Goal: Check status: Check status

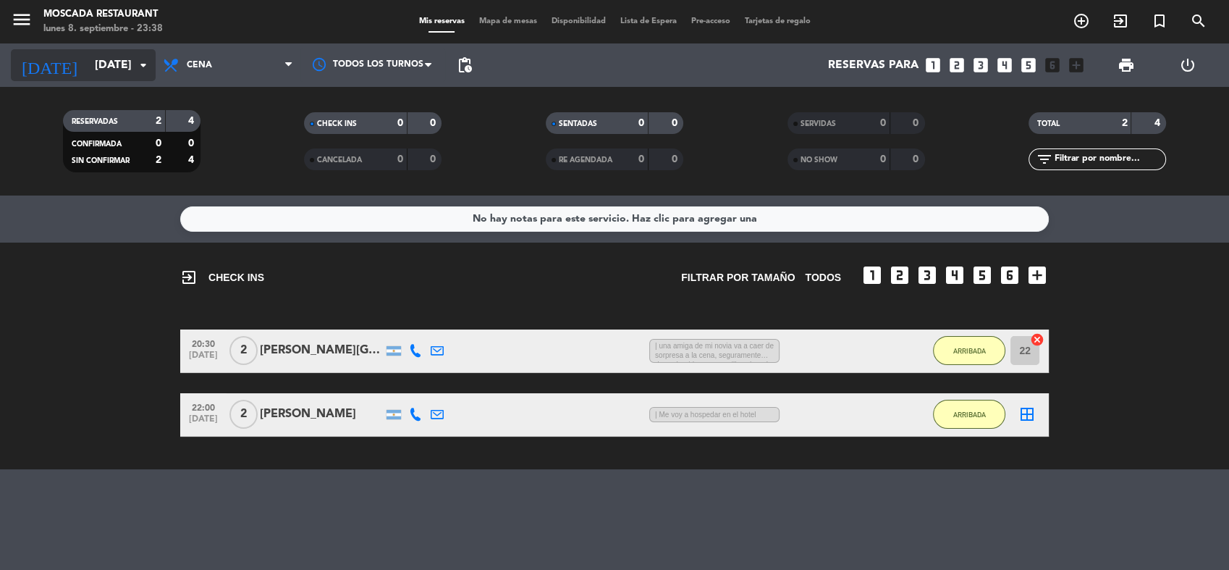
click at [132, 62] on input "[DATE]" at bounding box center [164, 65] width 153 height 28
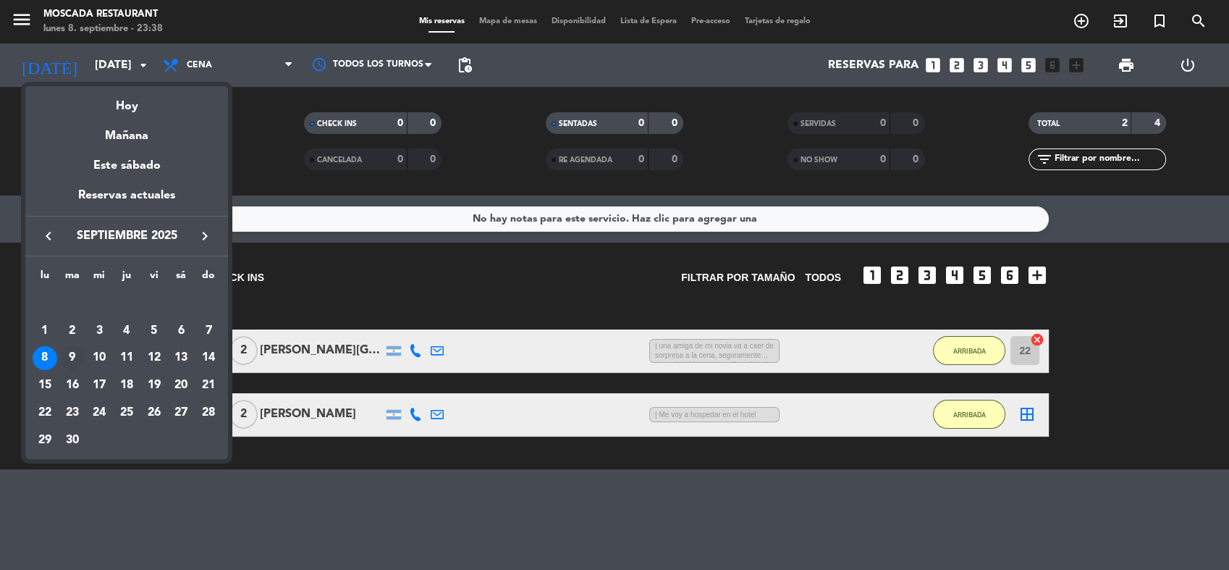
click at [75, 353] on div "9" at bounding box center [72, 358] width 25 height 25
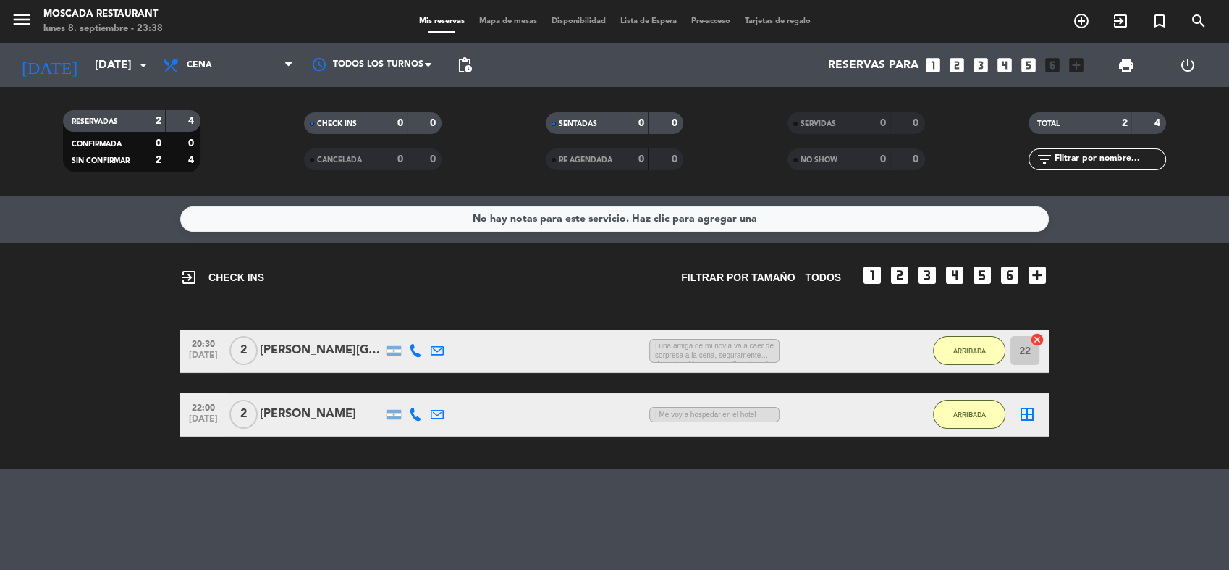
type input "[DATE]"
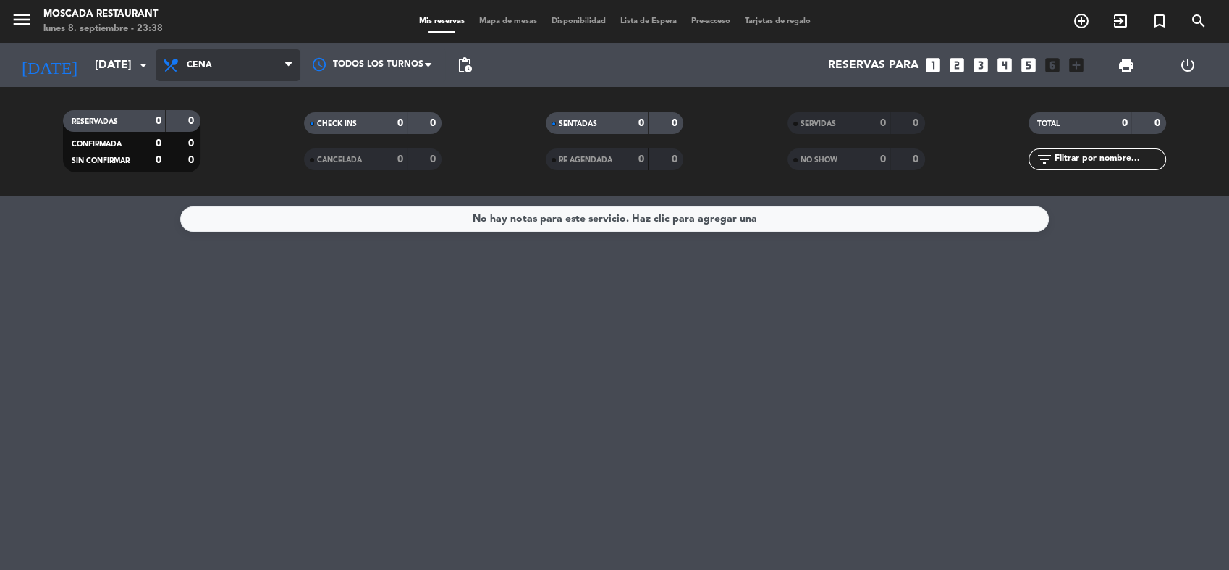
click at [256, 69] on span "Cena" at bounding box center [228, 65] width 145 height 32
click at [247, 127] on div "menu Moscada Restaurant [DATE] 8. septiembre - 23:38 Mis reservas Mapa de mesas…" at bounding box center [614, 97] width 1229 height 195
click at [282, 67] on span "Desayuno" at bounding box center [228, 65] width 145 height 32
click at [248, 168] on div "menu Moscada Restaurant [DATE] 8. septiembre - 23:38 Mis reservas Mapa de mesas…" at bounding box center [614, 97] width 1229 height 195
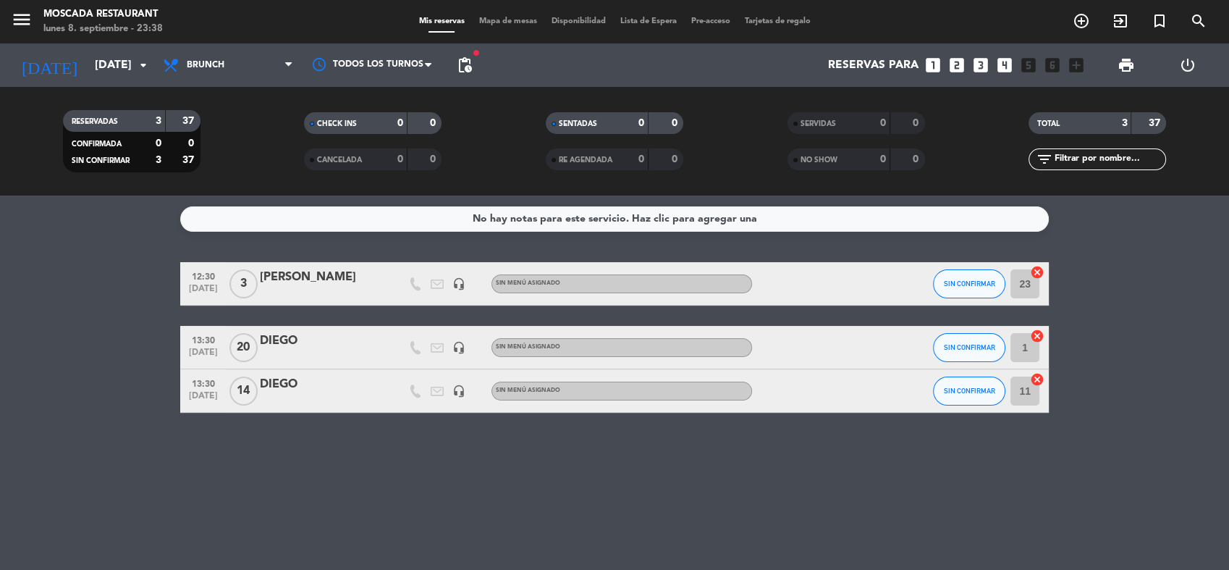
click at [759, 55] on div "Reservas para looks_one looks_two looks_3 looks_4 looks_5 looks_6 add_box" at bounding box center [785, 64] width 612 height 43
click at [1176, 235] on div "No hay notas para este servicio. Haz clic para agregar una 12:30 [DATE] 3 [PERS…" at bounding box center [614, 382] width 1229 height 374
click at [486, 19] on span "Mapa de mesas" at bounding box center [508, 21] width 72 height 8
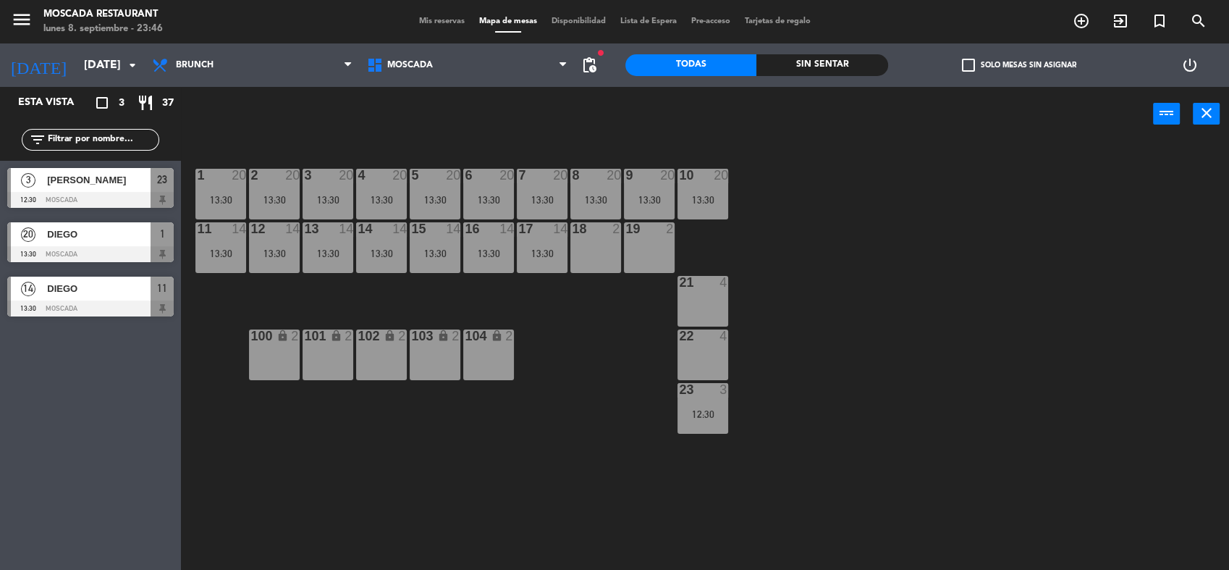
click at [898, 258] on div "1 20 13:30 2 20 13:30 3 20 13:30 4 20 13:30 5 20 13:30 8 20 13:30 6 20 13:30 7 …" at bounding box center [711, 357] width 1036 height 429
click at [859, 266] on div "1 20 13:30 2 20 13:30 3 20 13:30 4 20 13:30 5 20 13:30 8 20 13:30 6 20 13:30 7 …" at bounding box center [711, 357] width 1036 height 429
click at [120, 58] on input "[DATE]" at bounding box center [153, 65] width 153 height 28
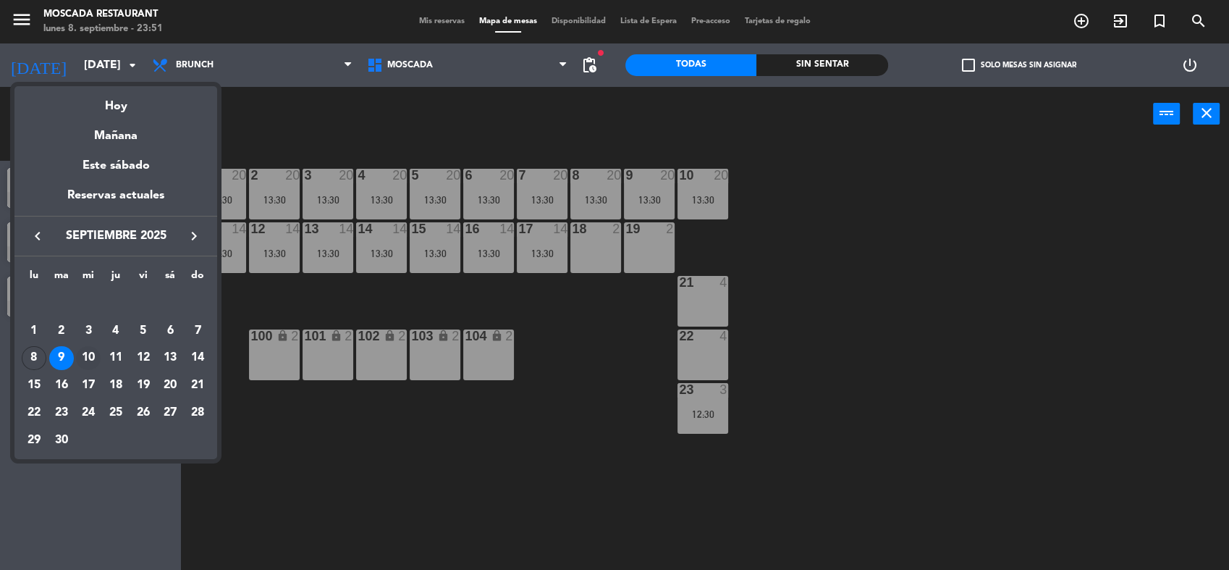
click at [90, 362] on div "10" at bounding box center [88, 358] width 25 height 25
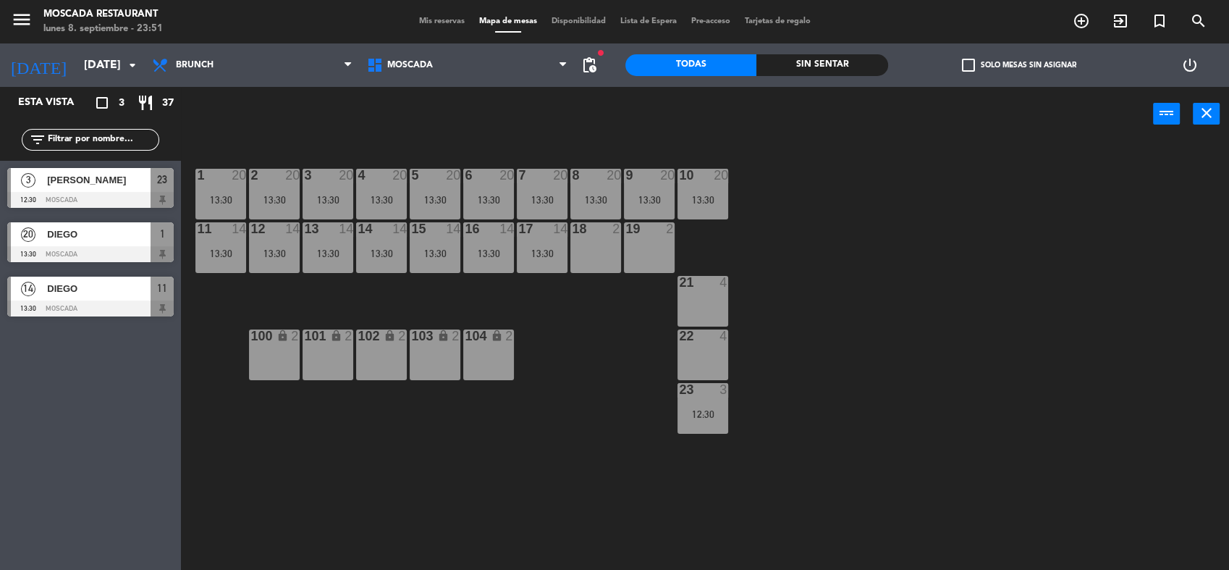
type input "[DATE]"
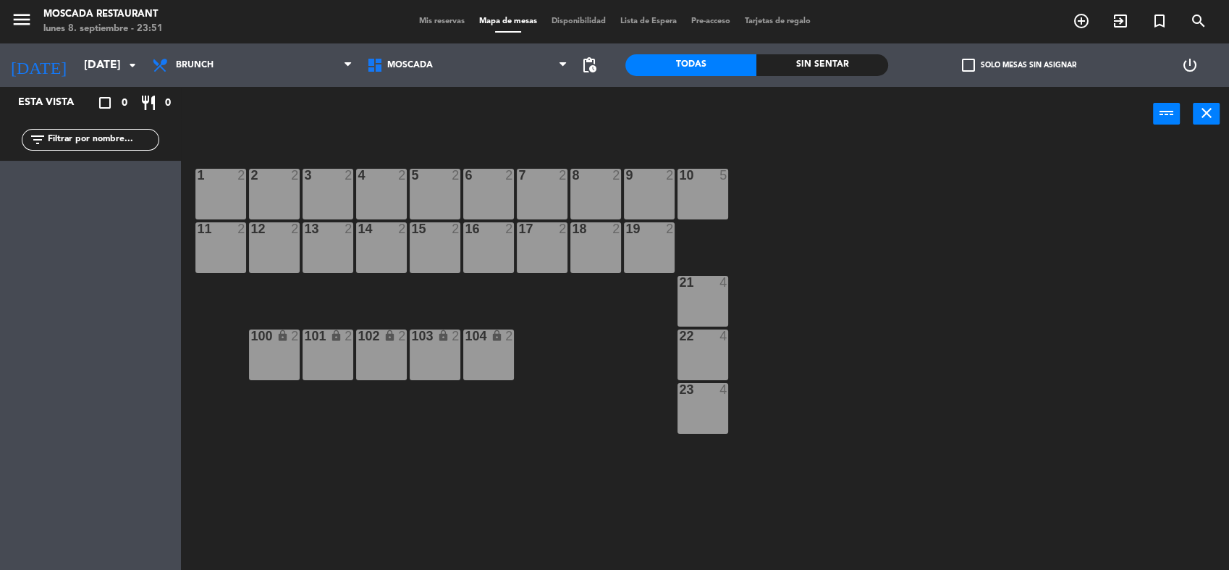
click at [421, 25] on span "Mis reservas" at bounding box center [442, 21] width 60 height 8
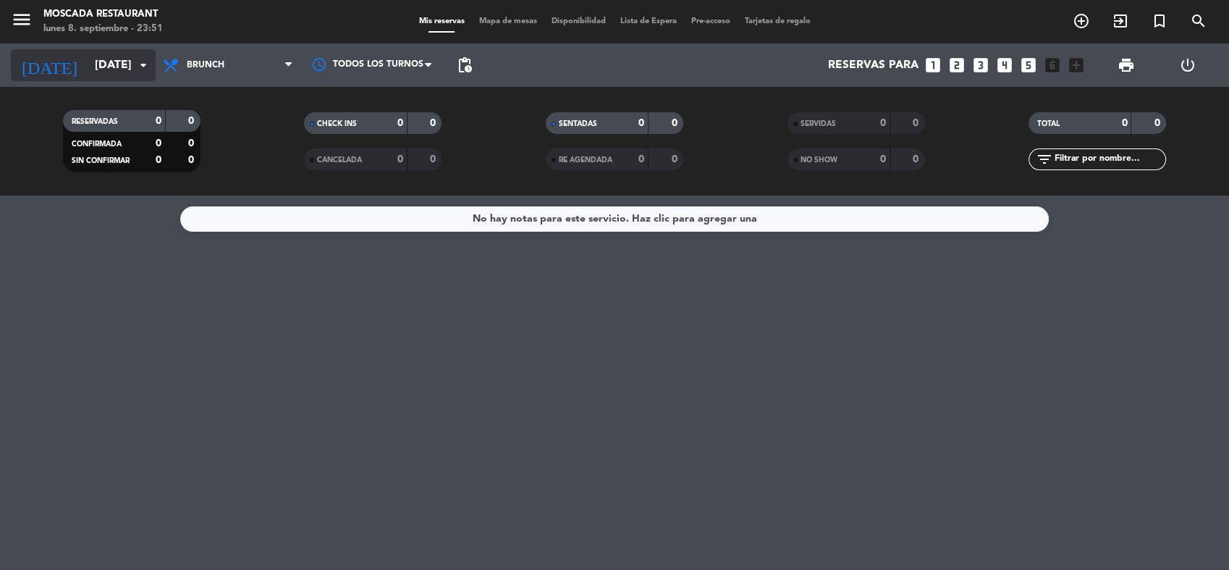
click at [135, 65] on icon "arrow_drop_down" at bounding box center [143, 64] width 17 height 17
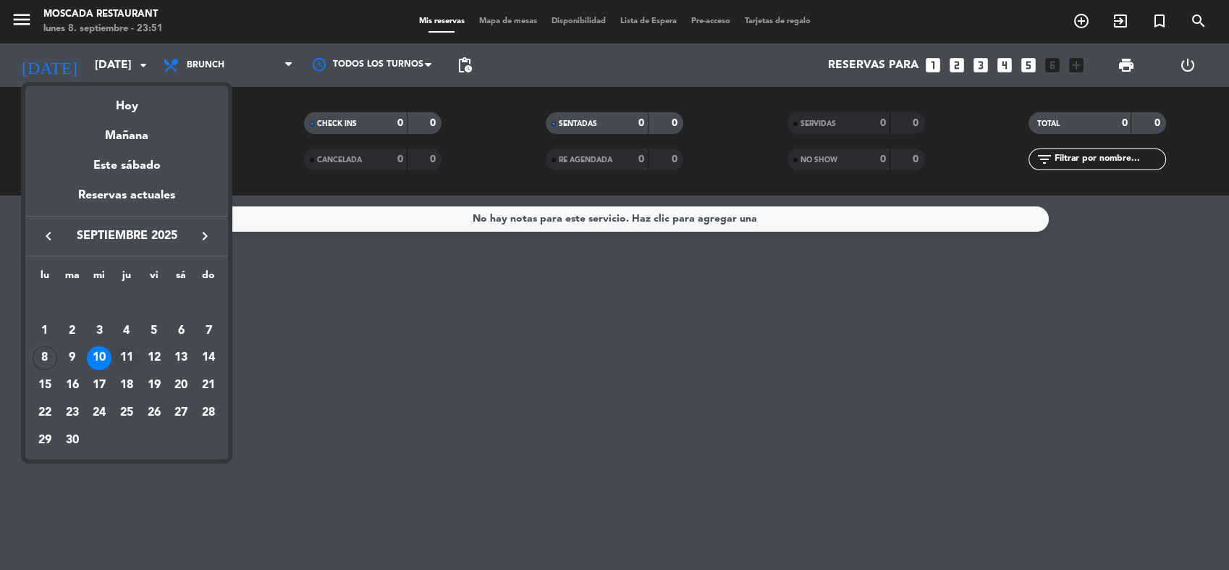
click at [129, 361] on div "11" at bounding box center [126, 358] width 25 height 25
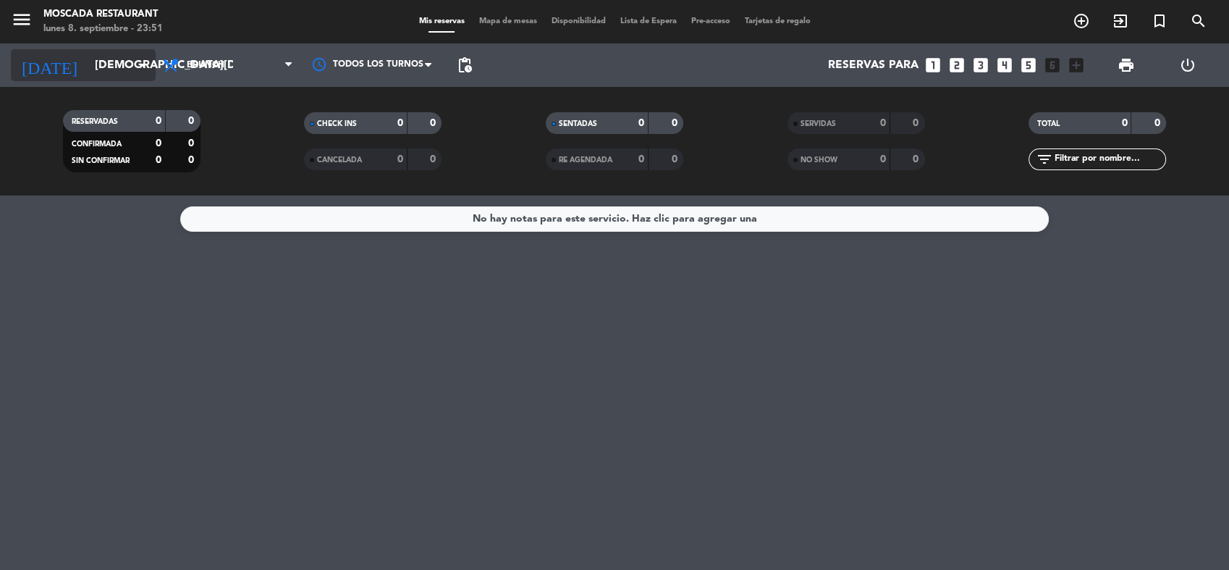
click at [119, 60] on input "[DEMOGRAPHIC_DATA][DATE]" at bounding box center [164, 65] width 153 height 28
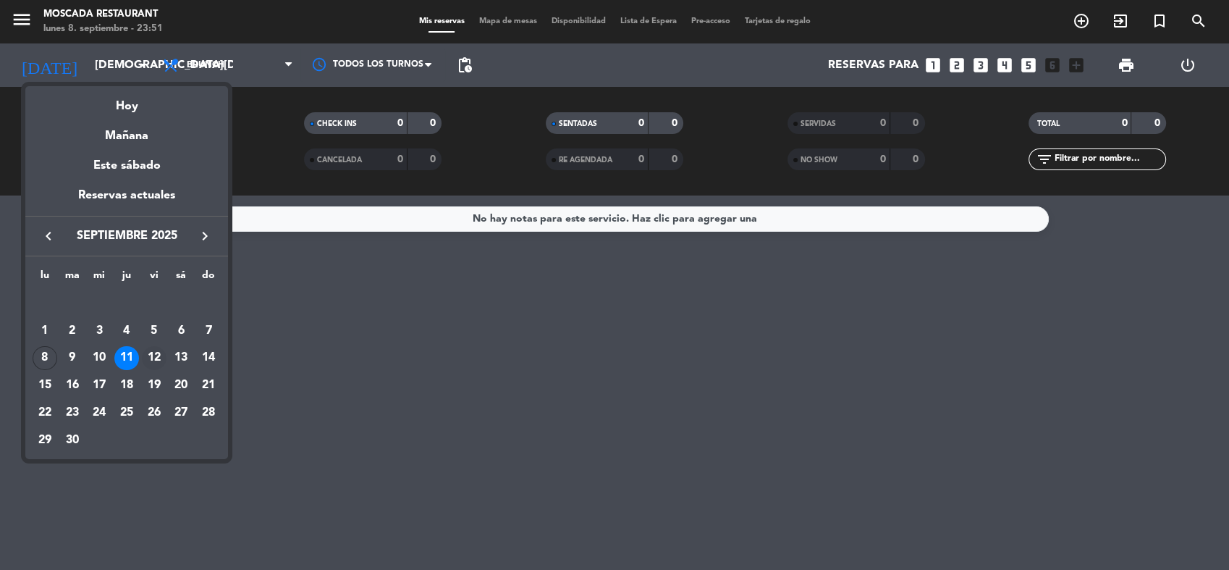
click at [156, 361] on div "12" at bounding box center [154, 358] width 25 height 25
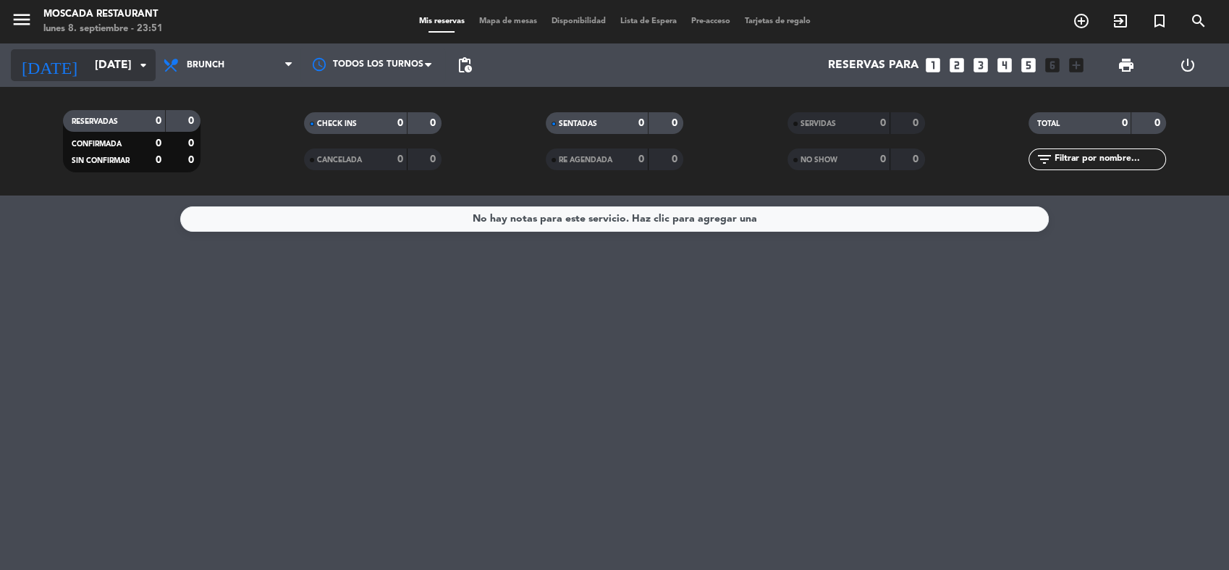
click at [130, 69] on input "[DATE]" at bounding box center [164, 65] width 153 height 28
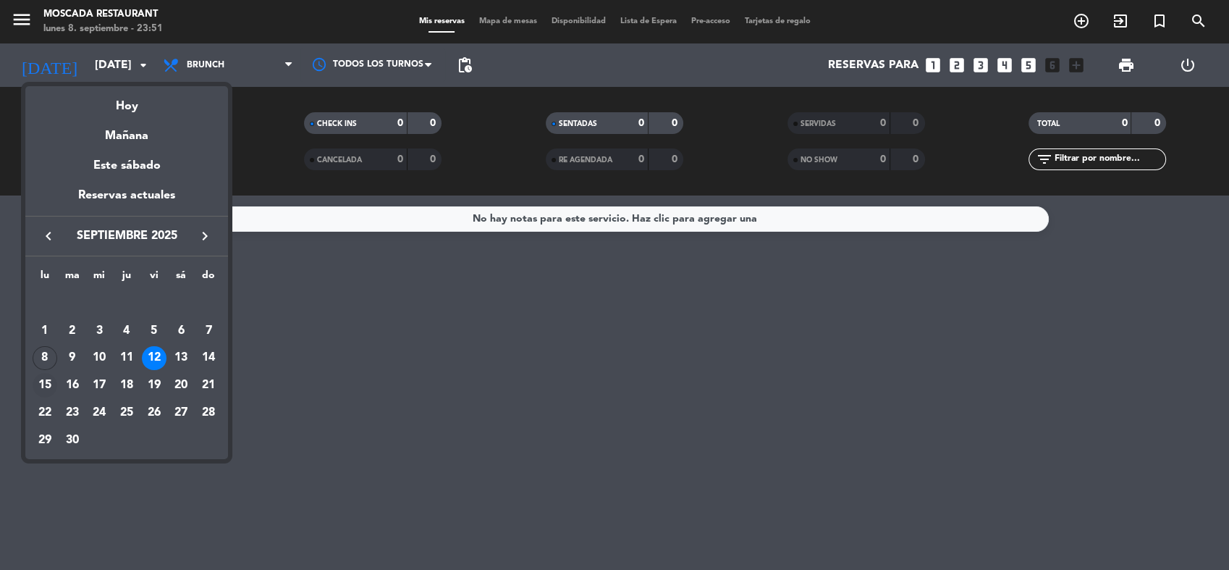
click at [46, 388] on div "15" at bounding box center [45, 385] width 25 height 25
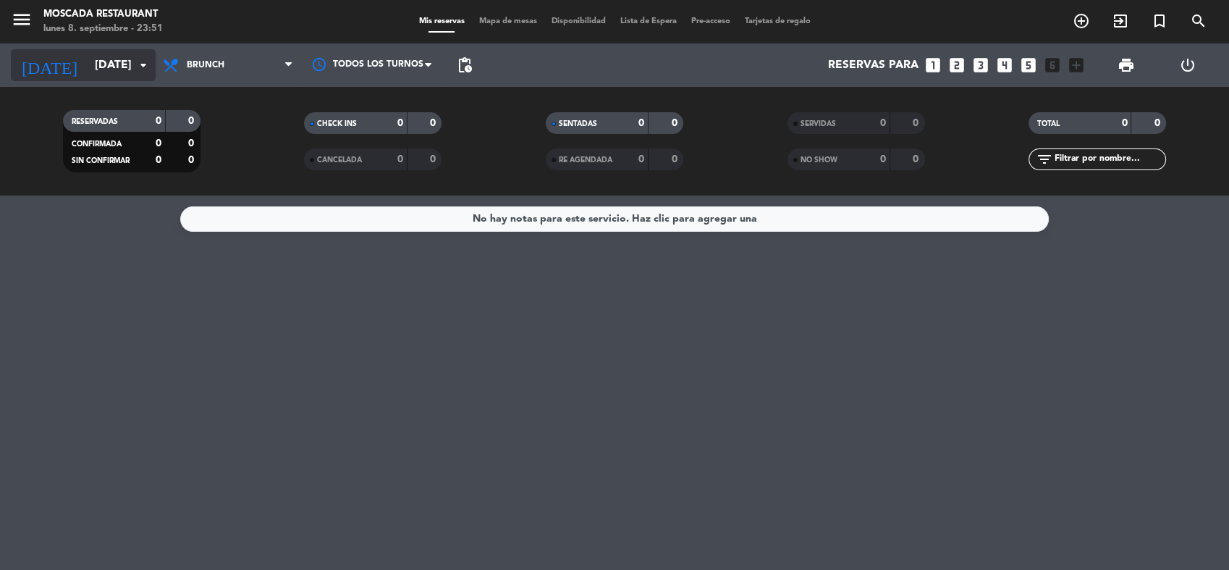
click at [130, 58] on input "[DATE]" at bounding box center [164, 65] width 153 height 28
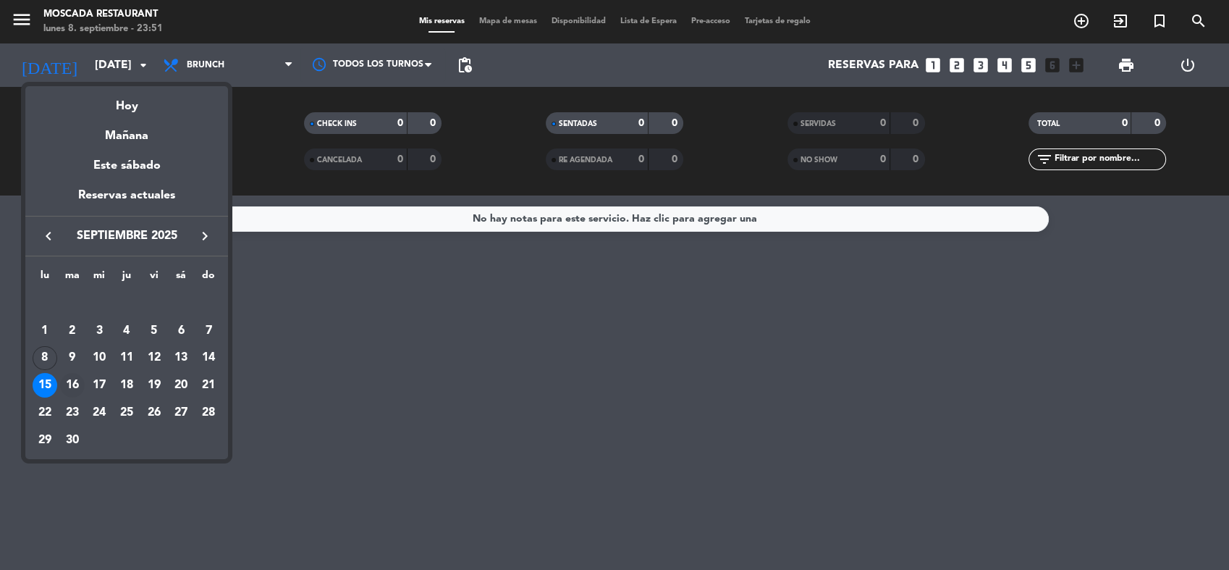
click at [76, 382] on div "16" at bounding box center [72, 385] width 25 height 25
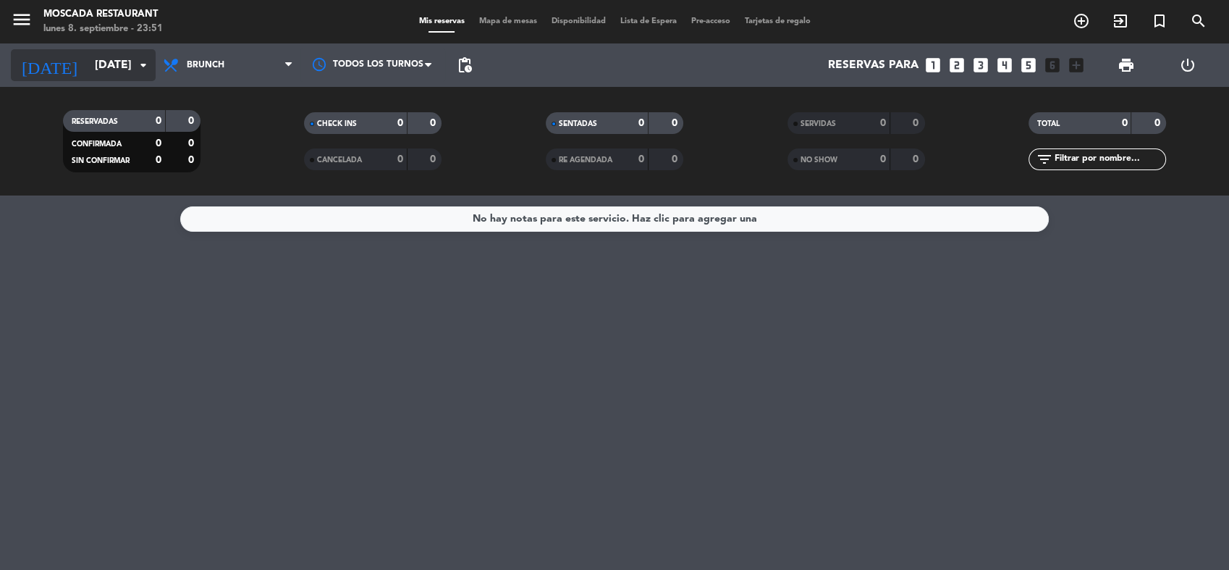
click at [135, 67] on icon "arrow_drop_down" at bounding box center [143, 64] width 17 height 17
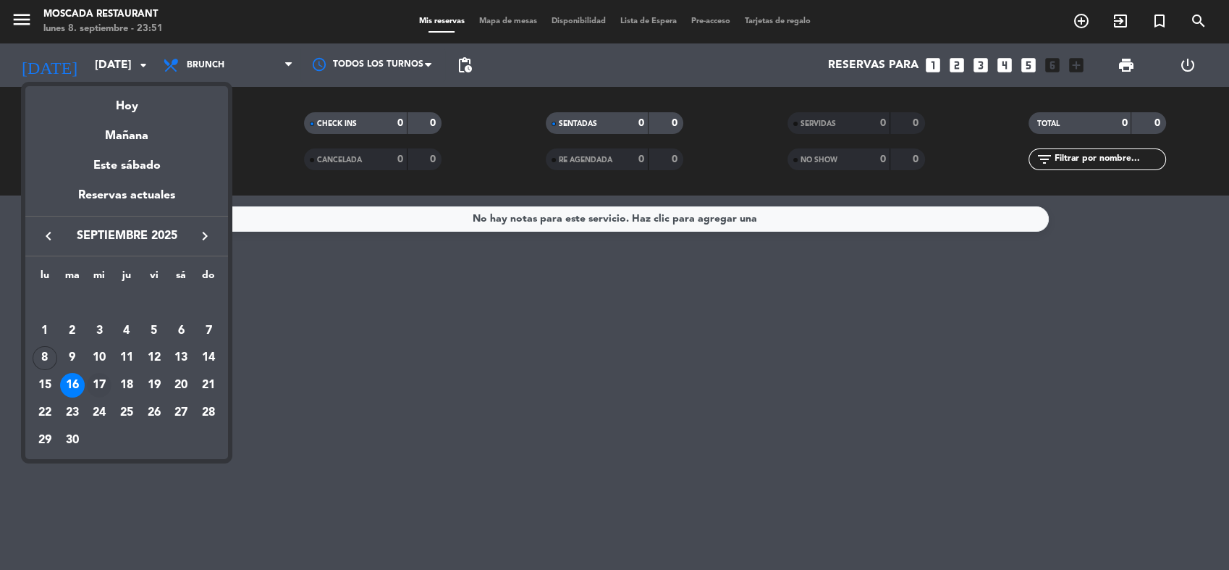
click at [104, 382] on div "17" at bounding box center [99, 385] width 25 height 25
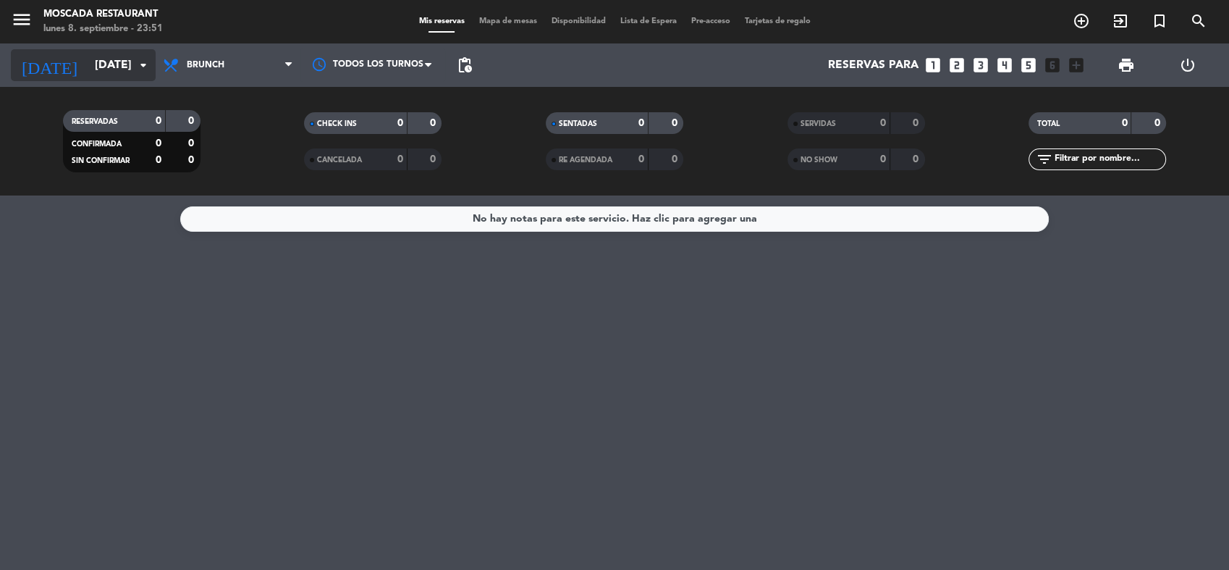
click at [129, 56] on input "[DATE]" at bounding box center [164, 65] width 153 height 28
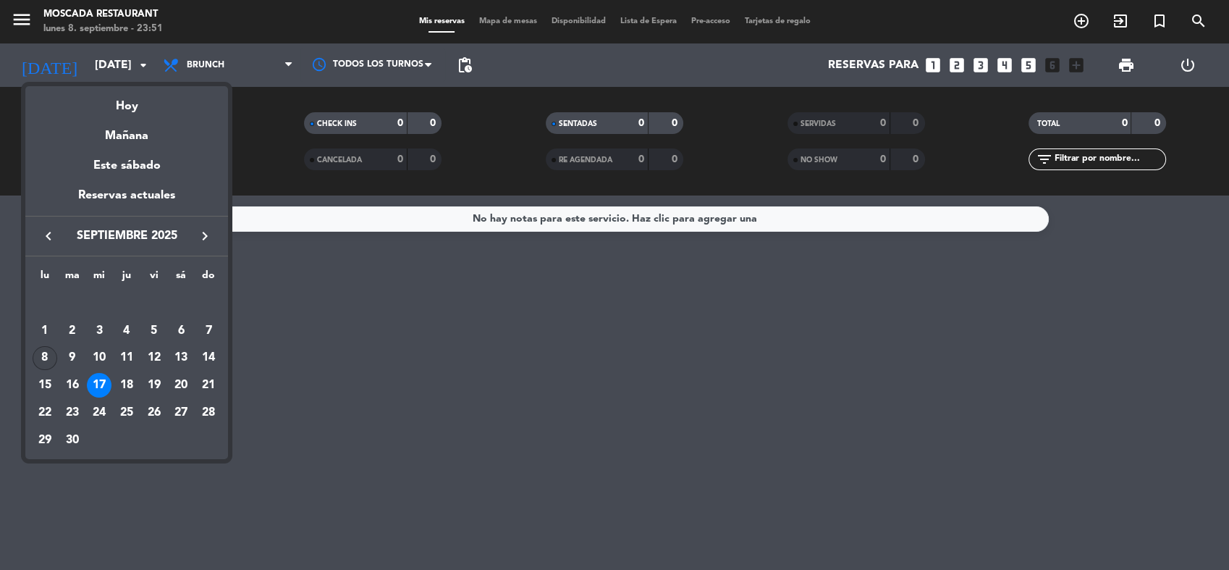
click at [46, 353] on div "8" at bounding box center [45, 358] width 25 height 25
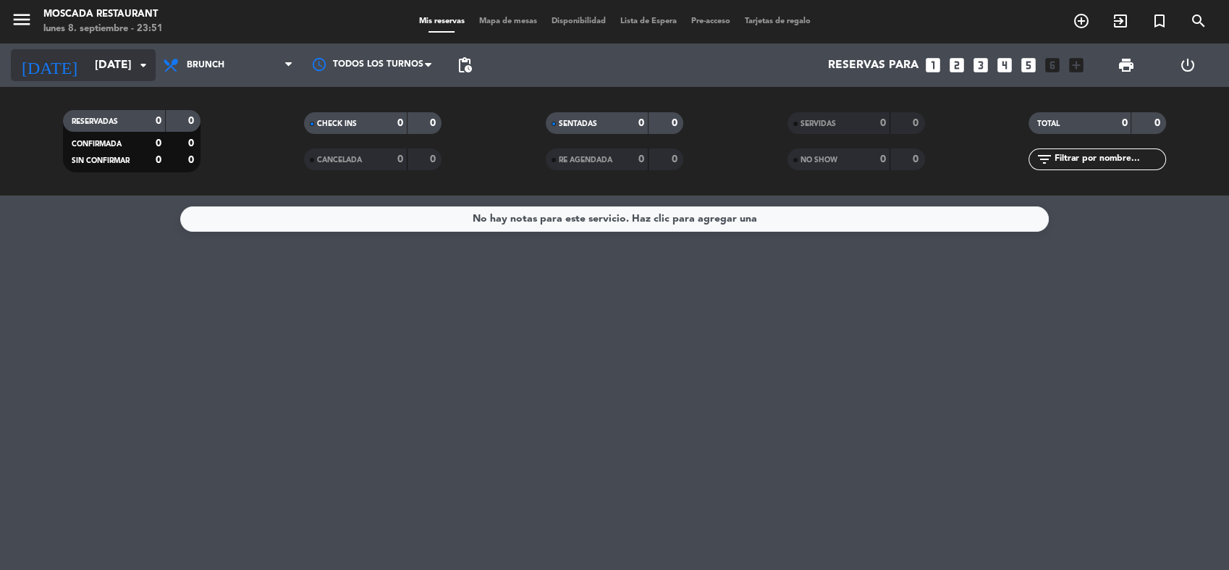
click at [136, 64] on icon "arrow_drop_down" at bounding box center [143, 64] width 17 height 17
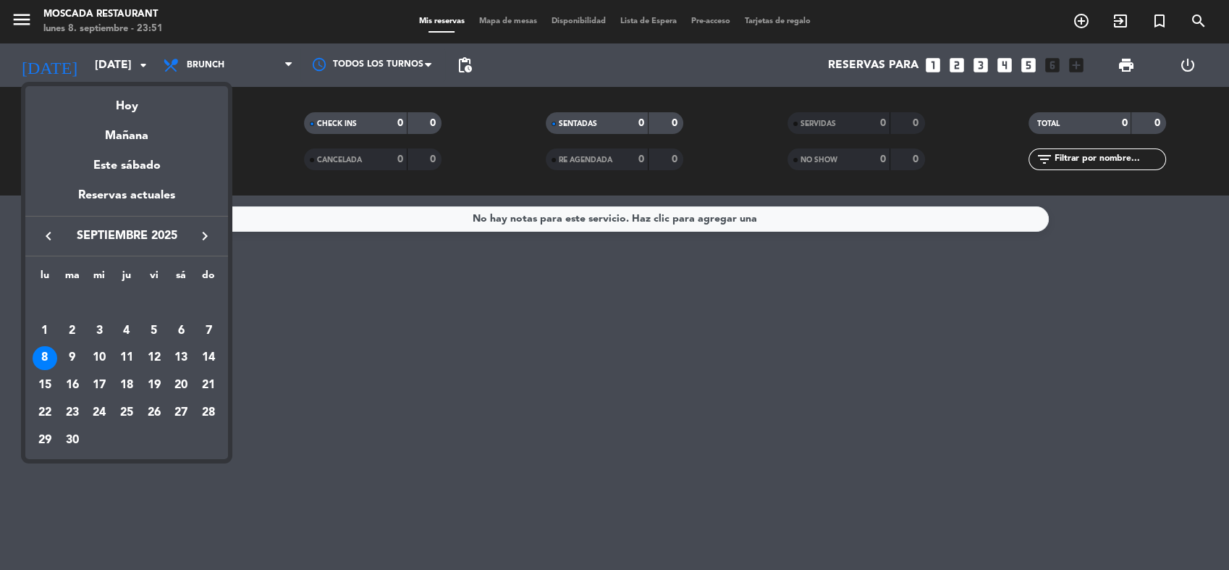
click at [66, 361] on div "9" at bounding box center [72, 358] width 25 height 25
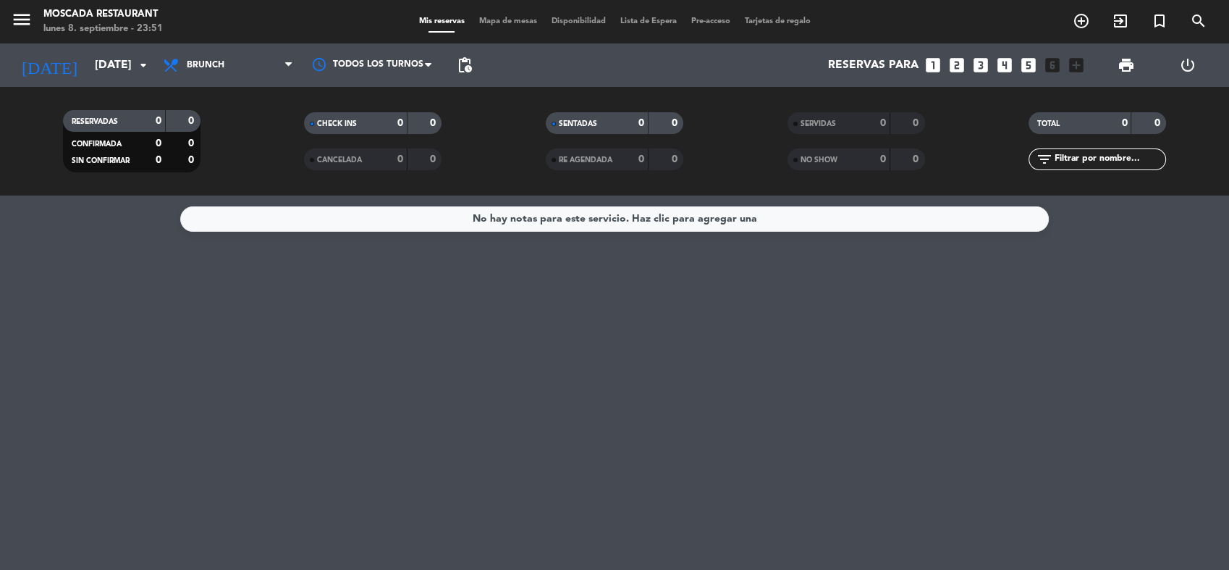
type input "[DATE]"
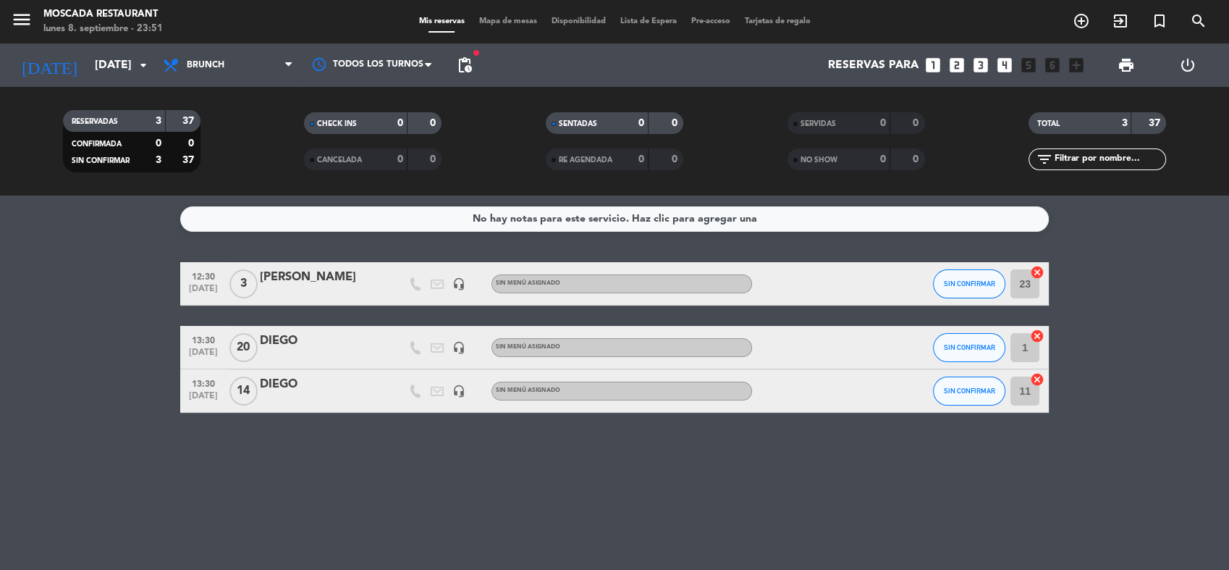
click at [127, 365] on bookings-row "12:30 [DATE] 3 [PERSON_NAME] headset_mic Sin menú asignado SIN CONFIRMAR 23 can…" at bounding box center [614, 337] width 1229 height 151
